Goal: Transaction & Acquisition: Book appointment/travel/reservation

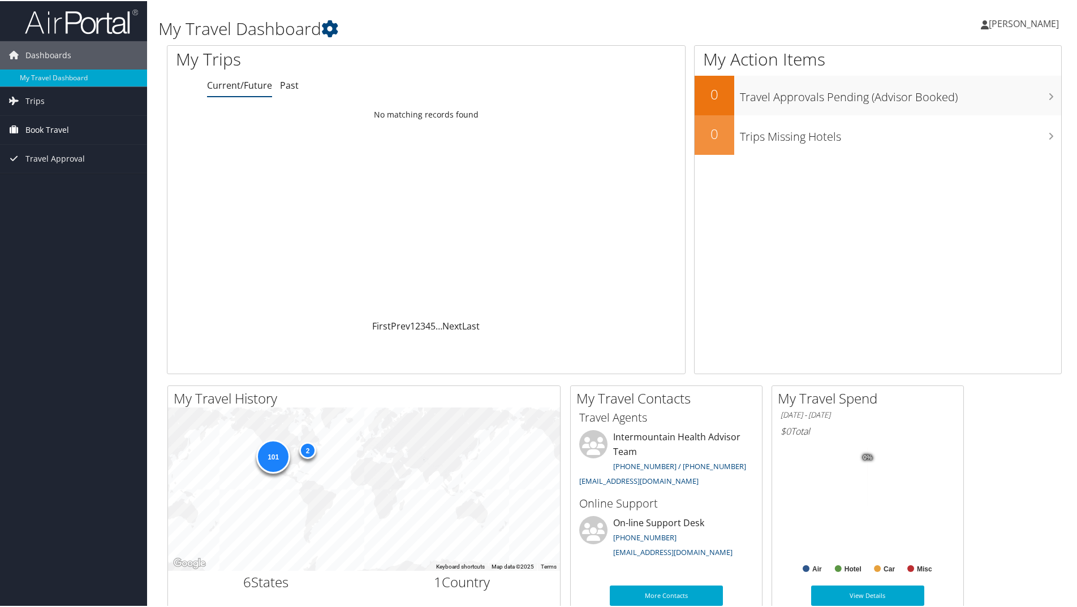
click at [39, 126] on span "Book Travel" at bounding box center [47, 129] width 44 height 28
click at [42, 183] on link "Book/Manage Online Trips" at bounding box center [73, 185] width 147 height 17
